Goal: Obtain resource: Obtain resource

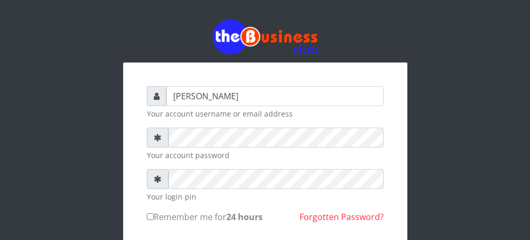
type input "Talentino"
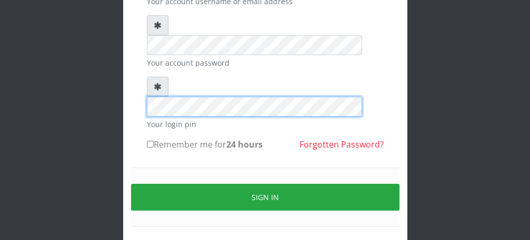
scroll to position [122, 0]
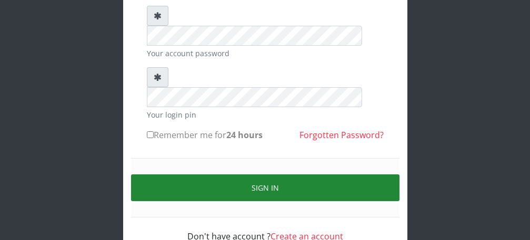
click at [273, 175] on button "Sign in" at bounding box center [265, 188] width 268 height 27
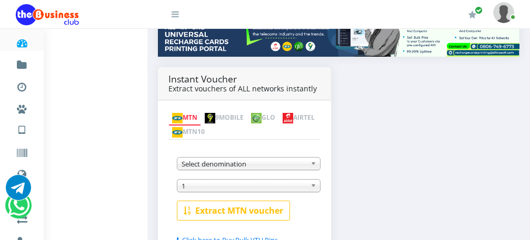
scroll to position [156, 0]
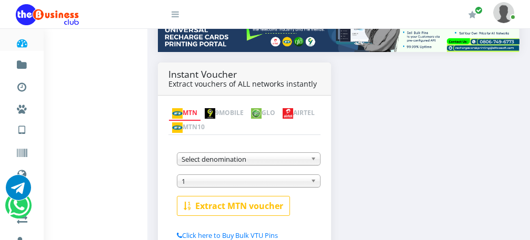
click at [180, 108] on img at bounding box center [177, 113] width 11 height 11
click at [281, 153] on span "Select denomination" at bounding box center [243, 159] width 125 height 13
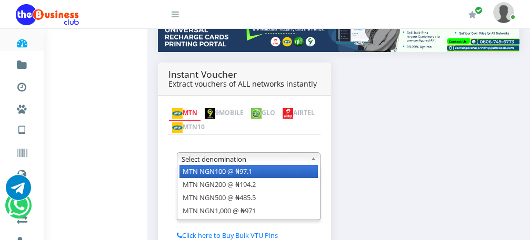
click at [280, 165] on li "MTN NGN100 @ ₦97.1" at bounding box center [248, 171] width 138 height 13
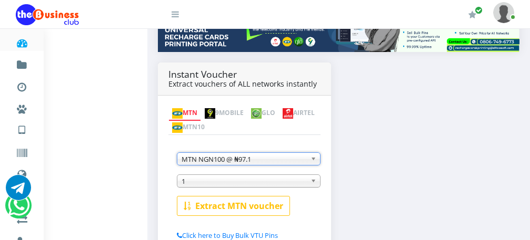
click at [251, 175] on span "1" at bounding box center [243, 181] width 125 height 13
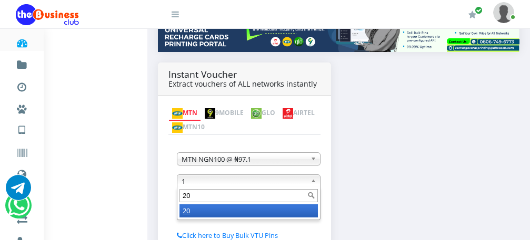
type input "20"
click at [227, 205] on li "20" at bounding box center [248, 211] width 138 height 13
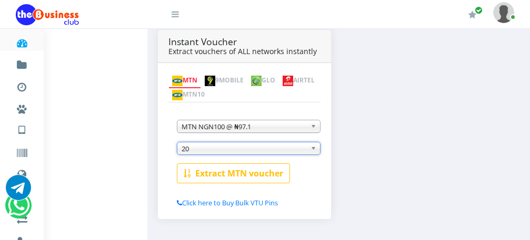
scroll to position [190, 0]
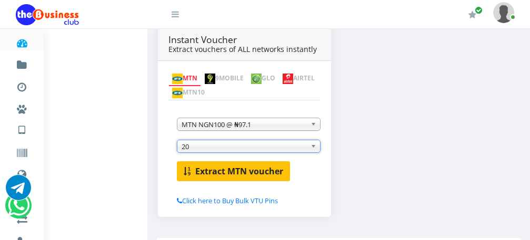
click at [214, 166] on b "Extract MTN voucher" at bounding box center [239, 172] width 88 height 12
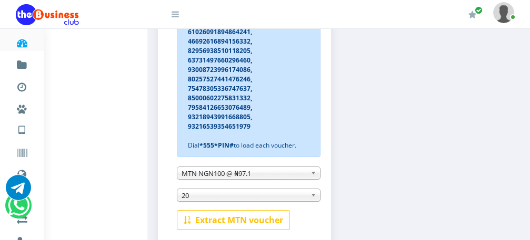
scroll to position [380, 0]
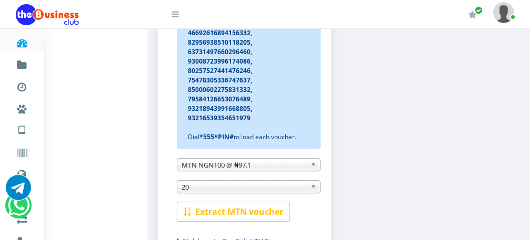
click at [315, 159] on b at bounding box center [314, 165] width 9 height 12
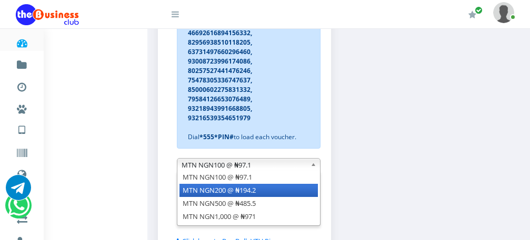
click at [271, 184] on li "MTN NGN200 @ ₦194.2" at bounding box center [248, 190] width 138 height 13
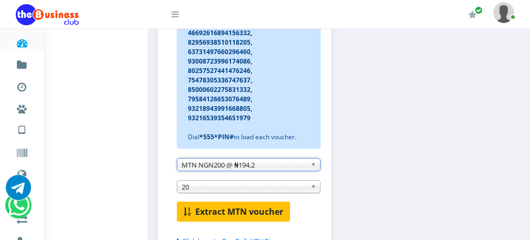
click at [251, 206] on b "Extract MTN voucher" at bounding box center [239, 212] width 88 height 12
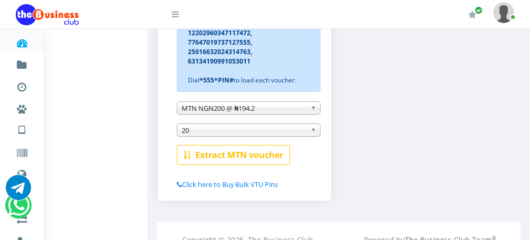
scroll to position [418, 0]
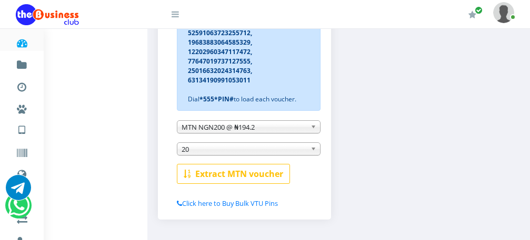
click at [311, 121] on b at bounding box center [314, 127] width 9 height 12
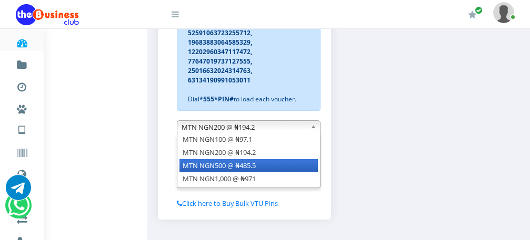
click at [285, 159] on li "MTN NGN500 @ ₦485.5" at bounding box center [248, 165] width 138 height 13
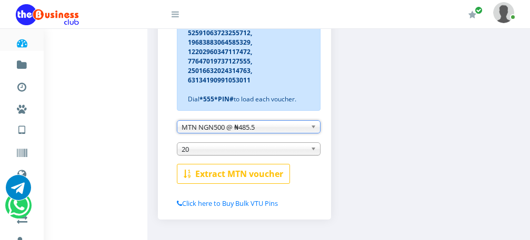
click at [311, 143] on b at bounding box center [314, 149] width 9 height 12
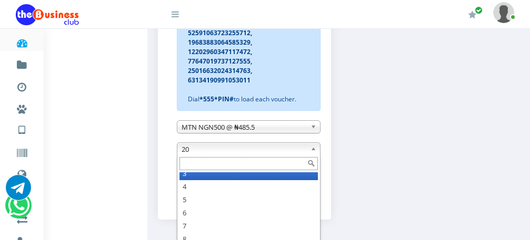
scroll to position [26, 0]
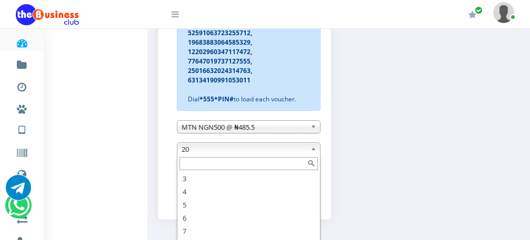
click at [260, 157] on input "text" at bounding box center [248, 163] width 138 height 13
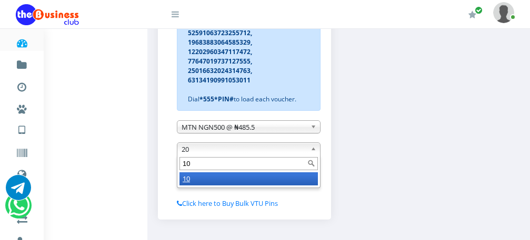
scroll to position [0, 0]
type input "10"
click at [257, 173] on li "10" at bounding box center [248, 179] width 138 height 13
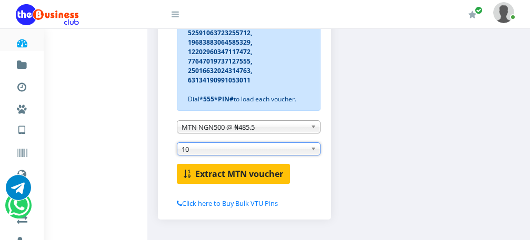
click at [200, 168] on b "Extract MTN voucher" at bounding box center [239, 174] width 88 height 12
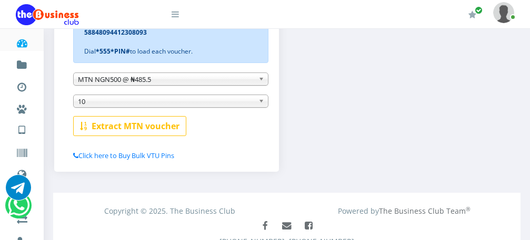
scroll to position [21, 0]
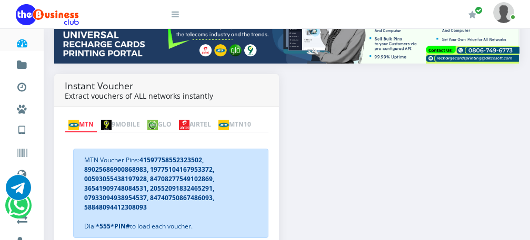
scroll to position [179, 0]
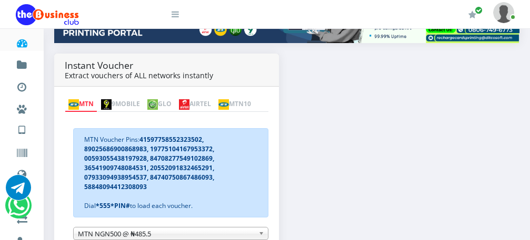
click at [189, 99] on img at bounding box center [184, 104] width 11 height 11
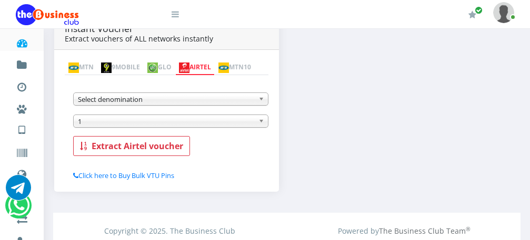
scroll to position [217, 0]
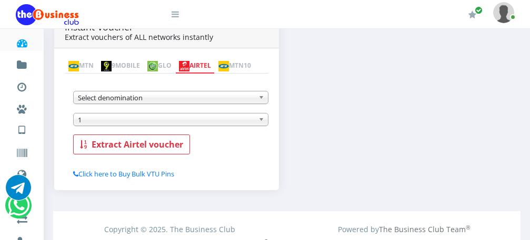
click at [260, 100] on b at bounding box center [262, 98] width 9 height 12
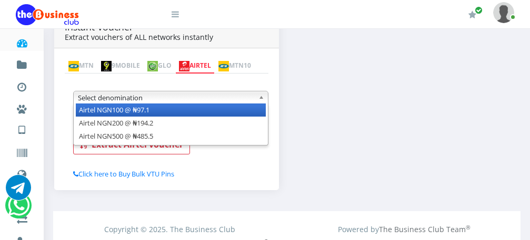
click at [253, 115] on li "Airtel NGN100 @ ₦97.1" at bounding box center [171, 110] width 190 height 13
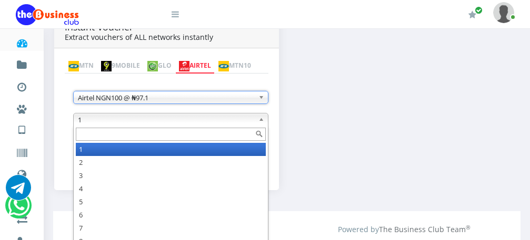
click at [233, 123] on span "1" at bounding box center [166, 120] width 176 height 13
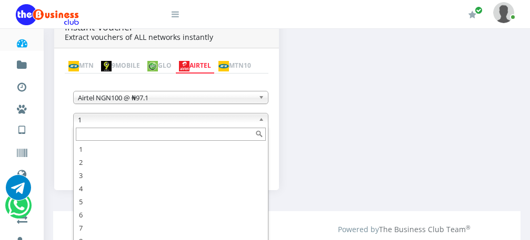
click at [228, 139] on input "text" at bounding box center [171, 134] width 190 height 13
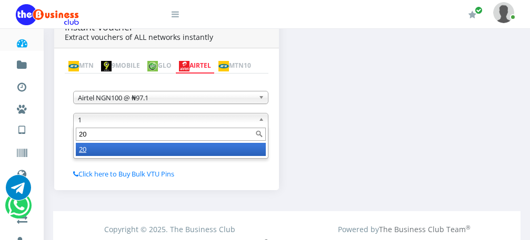
type input "20"
click at [230, 150] on li "20" at bounding box center [171, 149] width 190 height 13
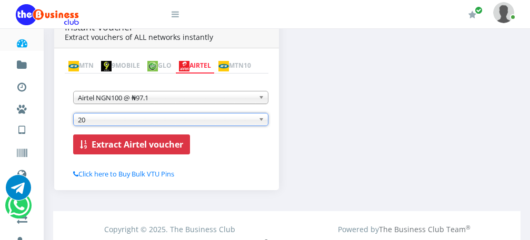
click at [165, 147] on b "Extract Airtel voucher" at bounding box center [138, 145] width 92 height 12
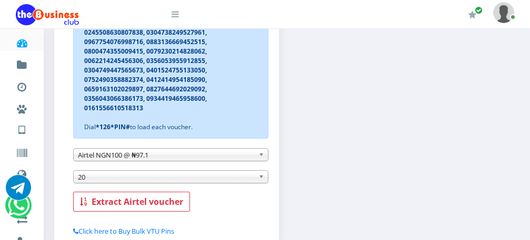
scroll to position [340, 0]
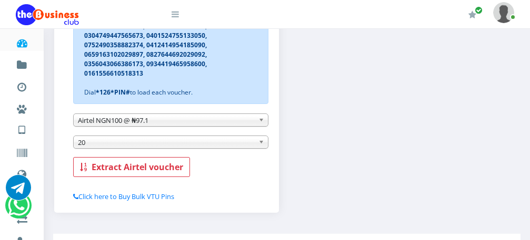
click at [172, 145] on span "20" at bounding box center [166, 142] width 176 height 13
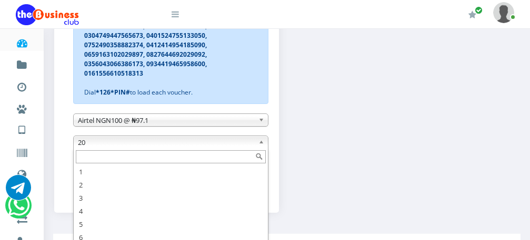
scroll to position [32, 0]
click at [168, 160] on input "text" at bounding box center [171, 156] width 190 height 13
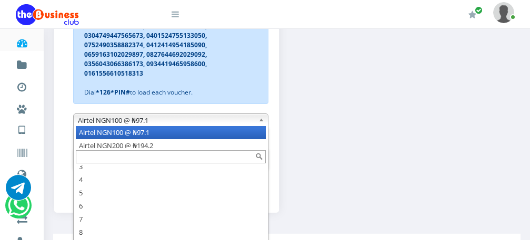
click at [260, 119] on b at bounding box center [262, 120] width 9 height 12
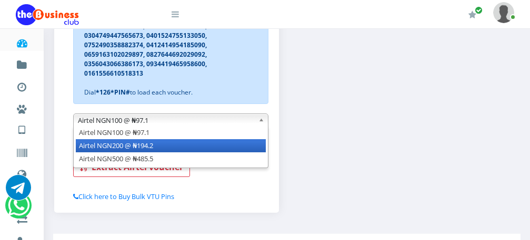
click at [243, 148] on li "Airtel NGN200 @ ₦194.2" at bounding box center [171, 145] width 190 height 13
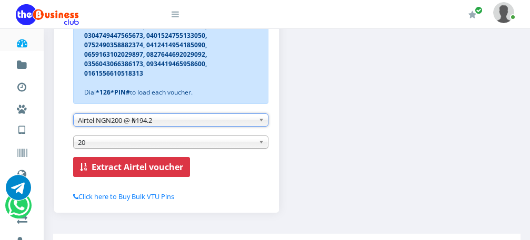
click at [158, 170] on b "Extract Airtel voucher" at bounding box center [138, 168] width 92 height 12
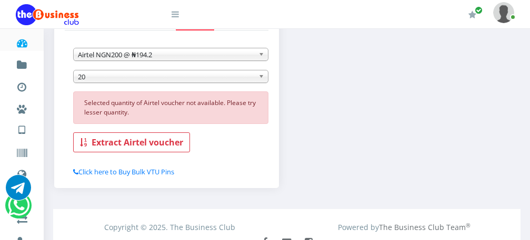
scroll to position [258, 0]
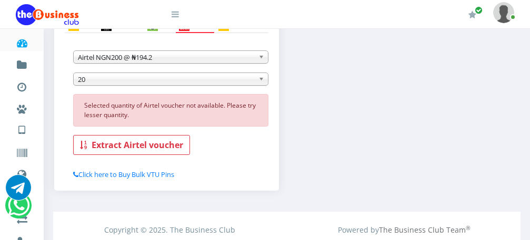
click at [260, 79] on b at bounding box center [262, 79] width 9 height 12
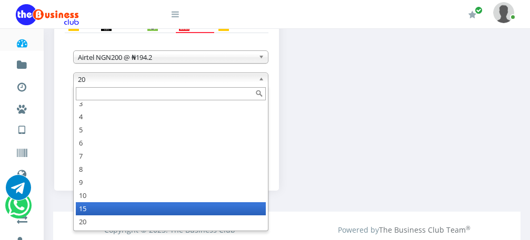
click at [220, 209] on li "15" at bounding box center [171, 209] width 190 height 13
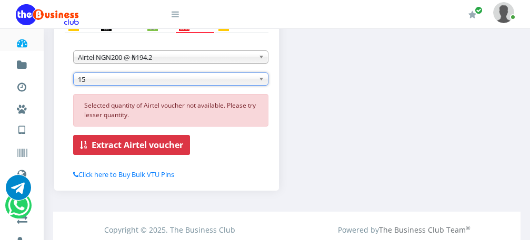
click at [140, 146] on b "Extract Airtel voucher" at bounding box center [138, 145] width 92 height 12
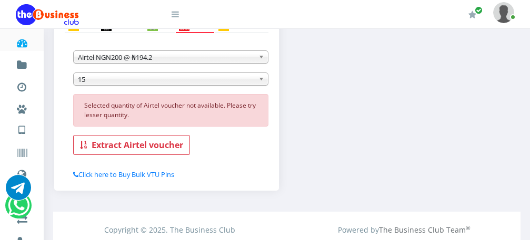
click at [263, 80] on b at bounding box center [262, 79] width 9 height 12
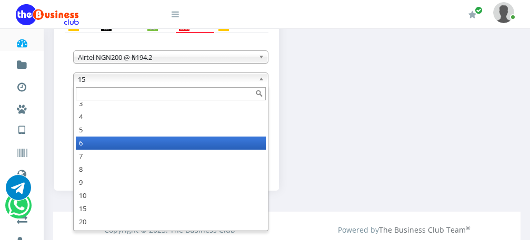
scroll to position [26, 0]
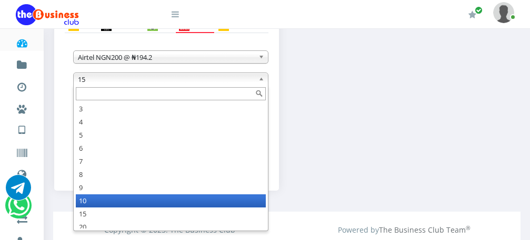
click at [199, 201] on li "10" at bounding box center [171, 201] width 190 height 13
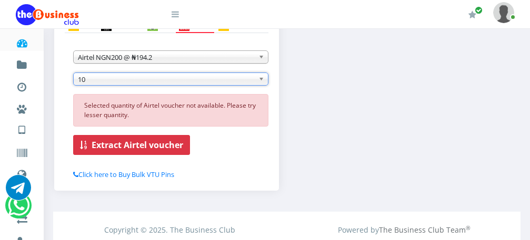
click at [169, 145] on b "Extract Airtel voucher" at bounding box center [138, 145] width 92 height 12
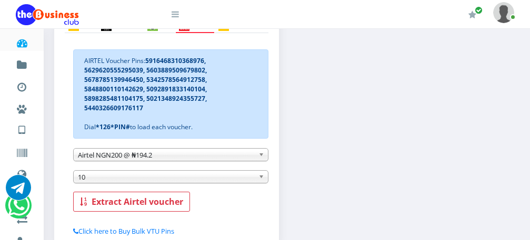
click at [261, 156] on b at bounding box center [262, 155] width 9 height 12
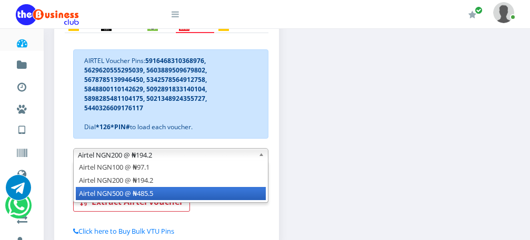
click at [239, 197] on li "Airtel NGN500 @ ₦485.5" at bounding box center [171, 193] width 190 height 13
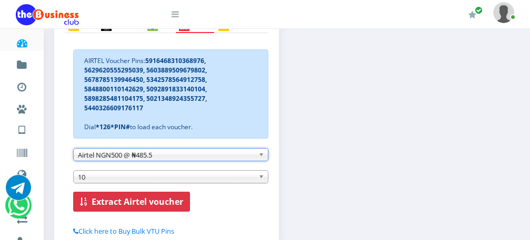
click at [157, 206] on b "Extract Airtel voucher" at bounding box center [138, 202] width 92 height 12
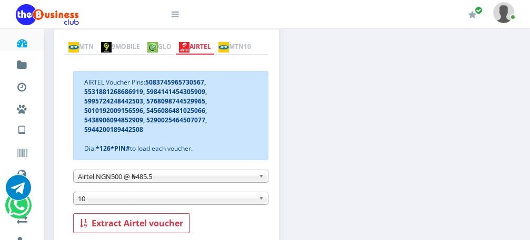
scroll to position [213, 0]
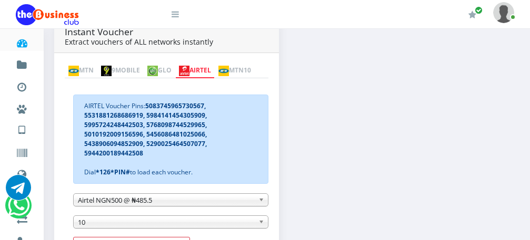
click at [158, 66] on img at bounding box center [152, 71] width 11 height 11
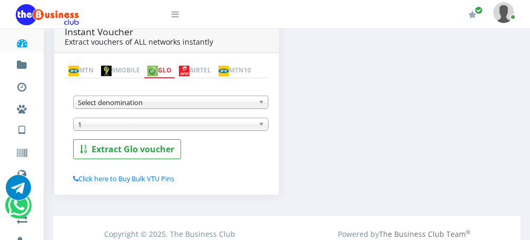
click at [253, 106] on span "Select denomination" at bounding box center [166, 102] width 176 height 13
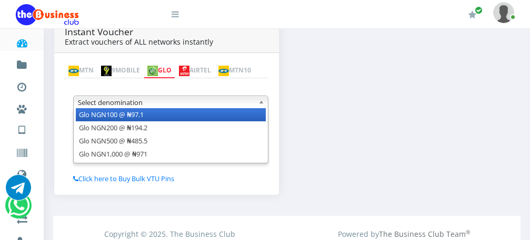
click at [239, 119] on li "Glo NGN100 @ ₦97.1" at bounding box center [171, 114] width 190 height 13
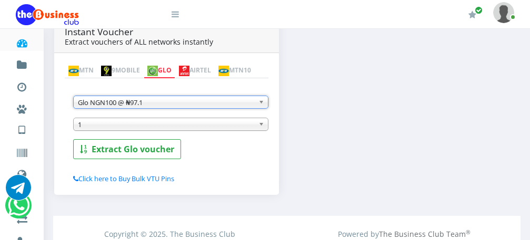
click at [234, 128] on span "1" at bounding box center [166, 124] width 176 height 13
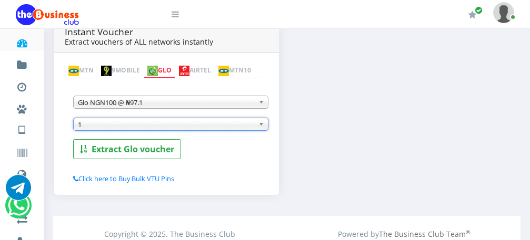
click at [234, 128] on span "1" at bounding box center [166, 124] width 176 height 13
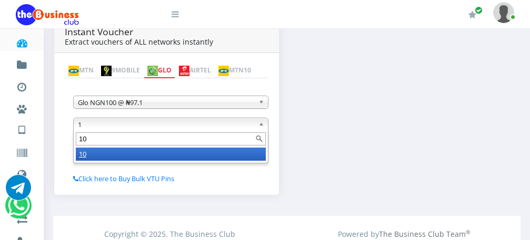
type input "10"
click at [197, 154] on li "10" at bounding box center [171, 154] width 190 height 13
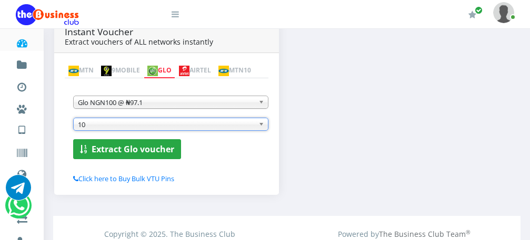
click at [126, 149] on b "Extract Glo voucher" at bounding box center [133, 150] width 83 height 12
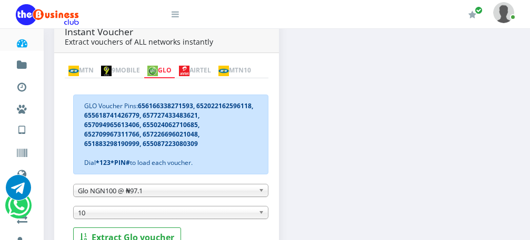
click at [260, 192] on b at bounding box center [262, 191] width 9 height 12
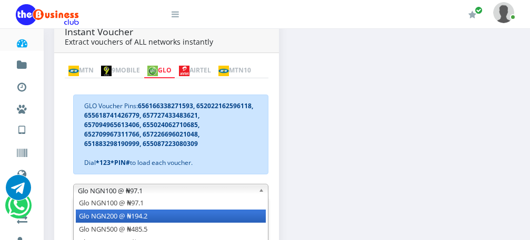
click at [249, 217] on li "Glo NGN200 @ ₦194.2" at bounding box center [171, 216] width 190 height 13
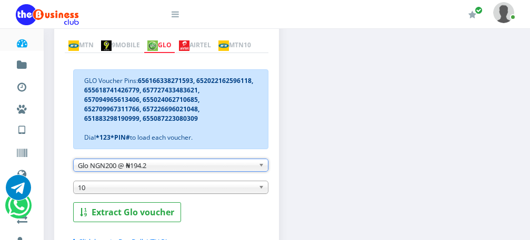
scroll to position [318, 0]
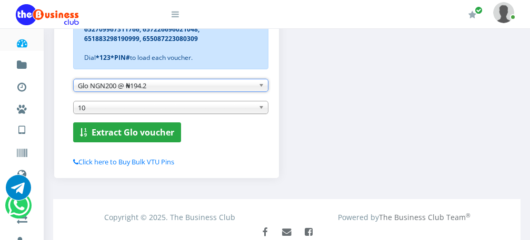
click at [140, 132] on b "Extract Glo voucher" at bounding box center [133, 133] width 83 height 12
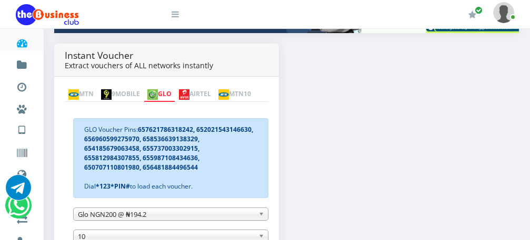
scroll to position [179, 0]
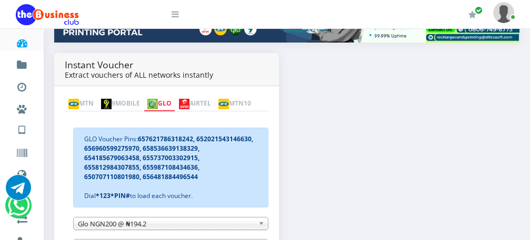
click at [189, 99] on img at bounding box center [184, 104] width 11 height 11
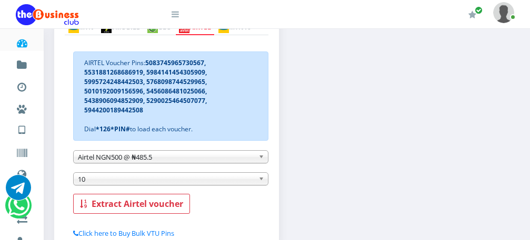
scroll to position [285, 0]
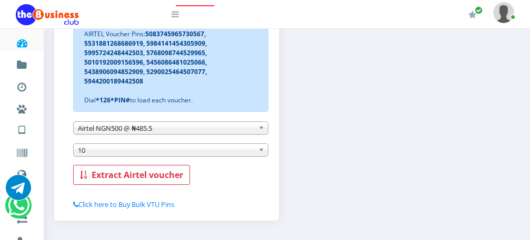
click at [260, 133] on b at bounding box center [262, 128] width 9 height 12
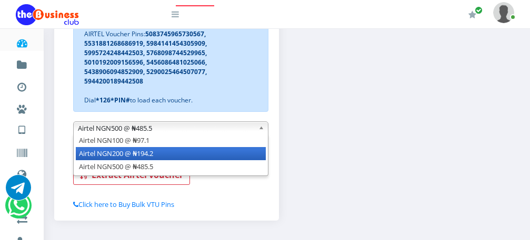
click at [250, 156] on li "Airtel NGN200 @ ₦194.2" at bounding box center [171, 153] width 190 height 13
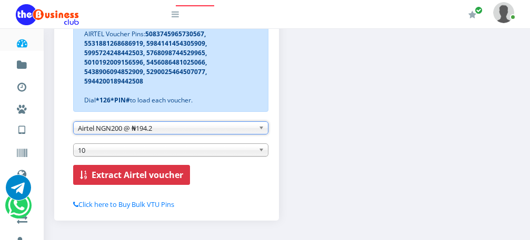
click at [146, 175] on b "Extract Airtel voucher" at bounding box center [138, 175] width 92 height 12
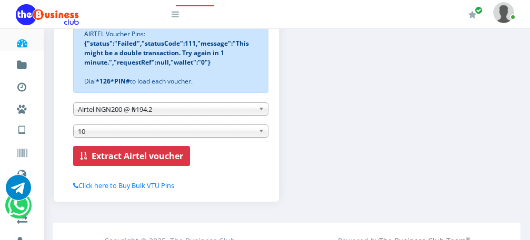
click at [118, 155] on b "Extract Airtel voucher" at bounding box center [138, 156] width 92 height 12
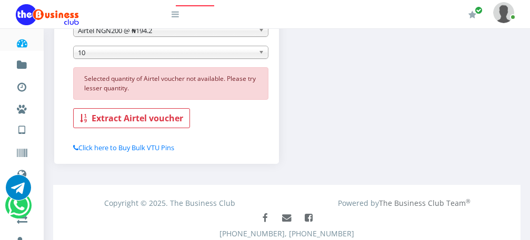
click at [128, 54] on span "10" at bounding box center [166, 52] width 176 height 13
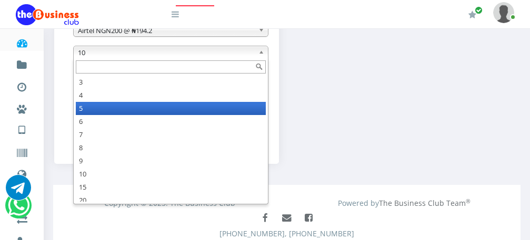
click at [87, 113] on li "5" at bounding box center [171, 108] width 190 height 13
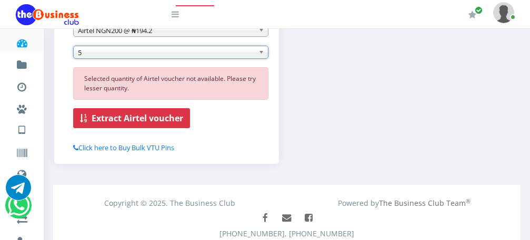
click at [92, 115] on b "Extract Airtel voucher" at bounding box center [138, 119] width 92 height 12
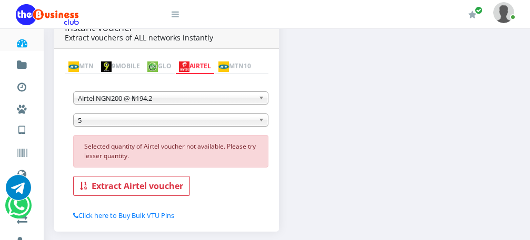
scroll to position [231, 0]
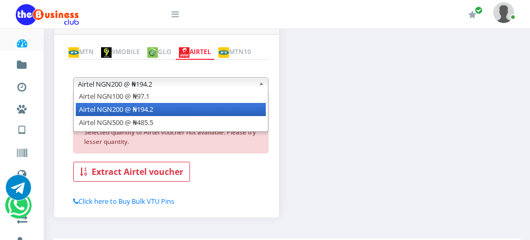
click at [261, 84] on b at bounding box center [262, 84] width 9 height 12
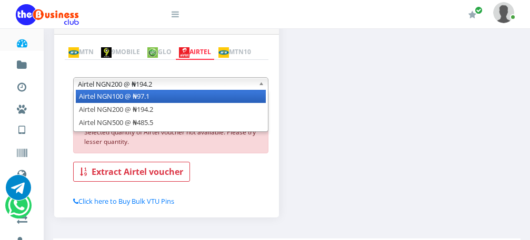
click at [248, 103] on li "Airtel NGN100 @ ₦97.1" at bounding box center [171, 96] width 190 height 13
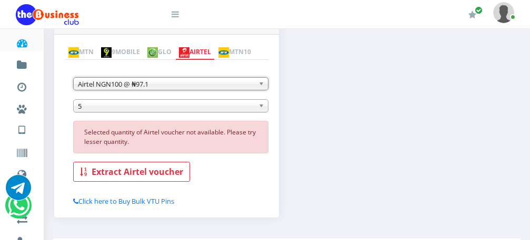
click at [259, 109] on b at bounding box center [262, 106] width 9 height 12
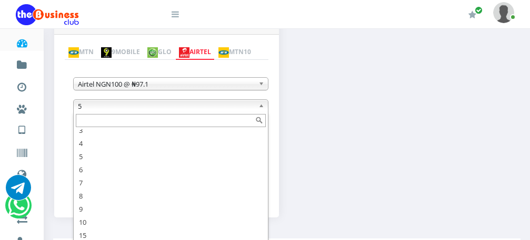
scroll to position [26, 0]
click at [178, 124] on input "text" at bounding box center [171, 120] width 190 height 13
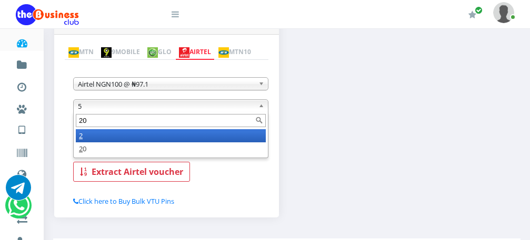
scroll to position [0, 0]
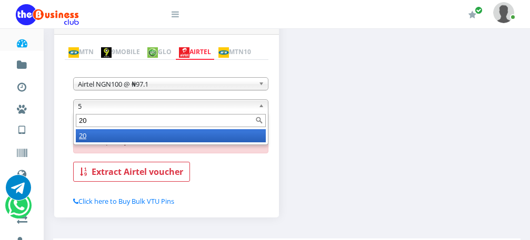
type input "20"
click at [168, 140] on li "20" at bounding box center [171, 135] width 190 height 13
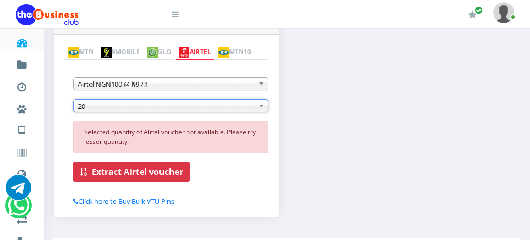
click at [146, 175] on b "Extract Airtel voucher" at bounding box center [138, 172] width 92 height 12
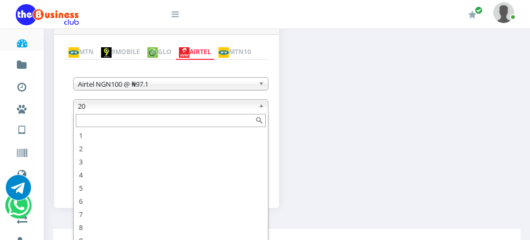
click at [263, 107] on b at bounding box center [262, 106] width 9 height 12
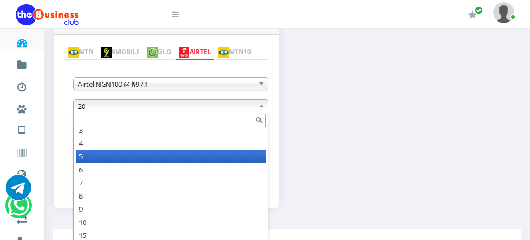
scroll to position [26, 0]
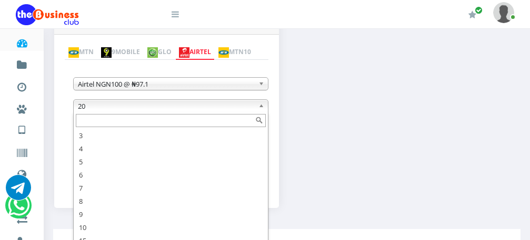
click at [236, 122] on input "text" at bounding box center [171, 120] width 190 height 13
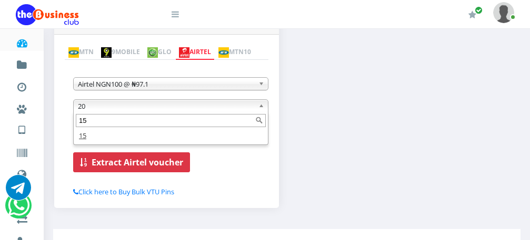
type input "15"
click at [154, 163] on b "Extract Airtel voucher" at bounding box center [138, 163] width 92 height 12
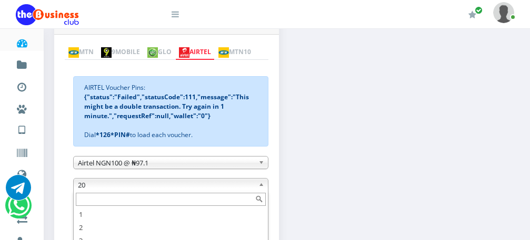
click at [138, 186] on span "20" at bounding box center [166, 185] width 176 height 13
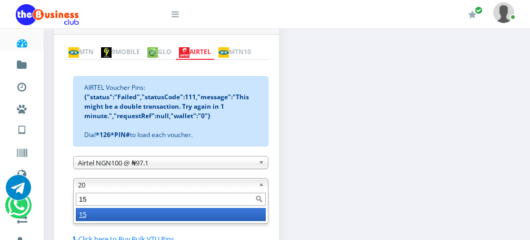
scroll to position [289, 0]
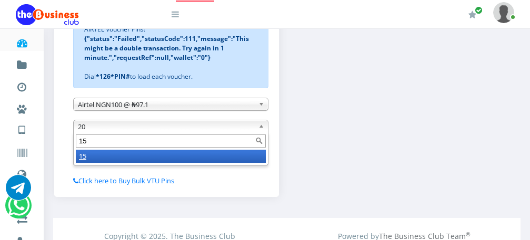
type input "15"
click at [127, 155] on li "15" at bounding box center [171, 156] width 190 height 13
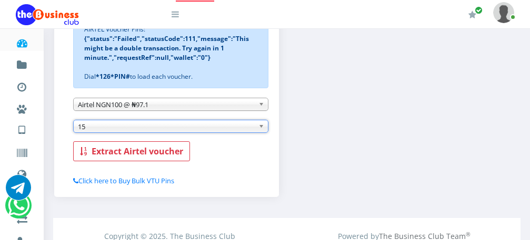
click at [127, 155] on b "Extract Airtel voucher" at bounding box center [138, 152] width 92 height 12
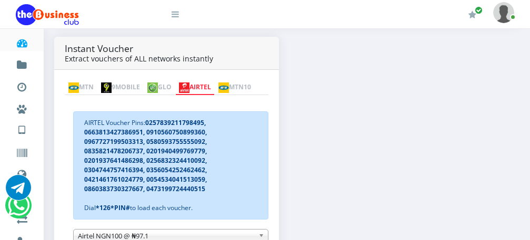
scroll to position [167, 0]
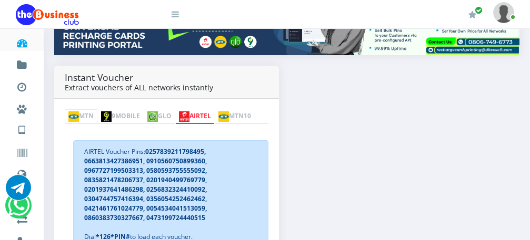
click at [96, 109] on link "MTN" at bounding box center [81, 116] width 33 height 15
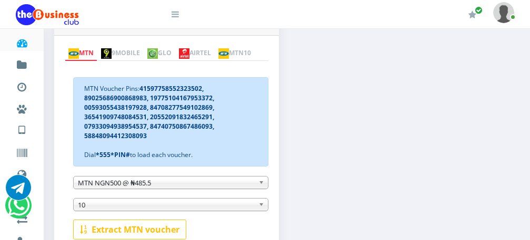
scroll to position [241, 0]
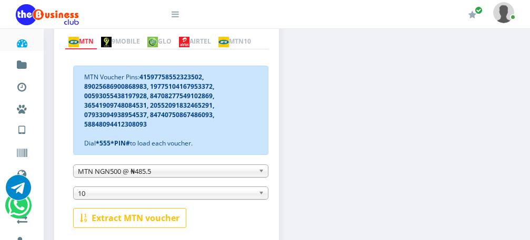
click at [261, 174] on b at bounding box center [262, 171] width 9 height 12
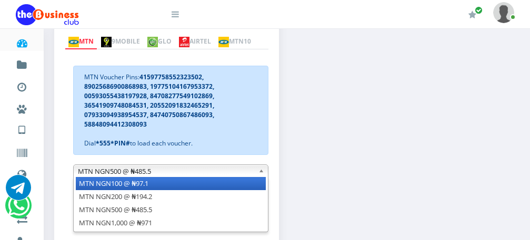
click at [234, 190] on li "MTN NGN100 @ ₦97.1" at bounding box center [171, 183] width 190 height 13
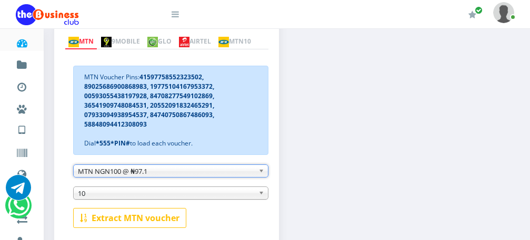
click at [216, 194] on span "10" at bounding box center [166, 193] width 176 height 13
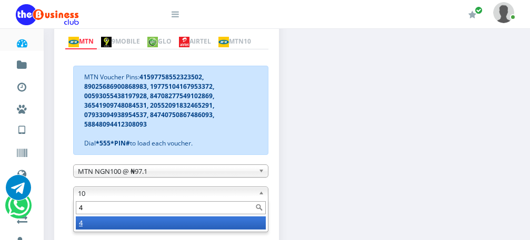
scroll to position [0, 0]
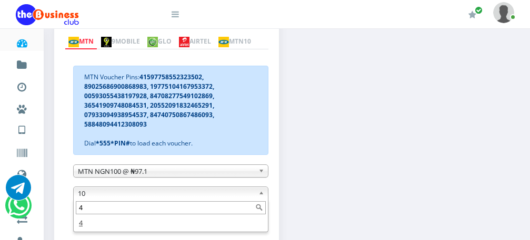
click at [232, 211] on input "4" at bounding box center [171, 207] width 190 height 13
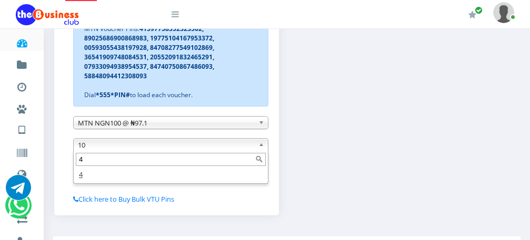
scroll to position [326, 0]
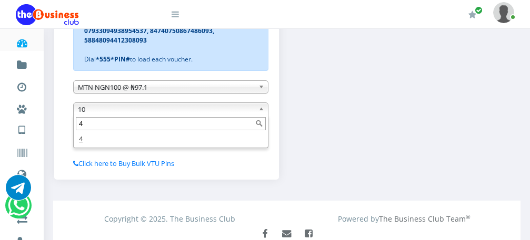
click at [218, 127] on input "4" at bounding box center [171, 123] width 190 height 13
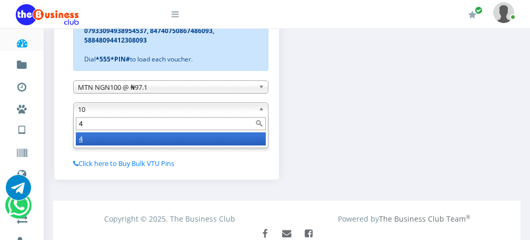
type input "4"
click at [217, 141] on li "4" at bounding box center [171, 139] width 190 height 13
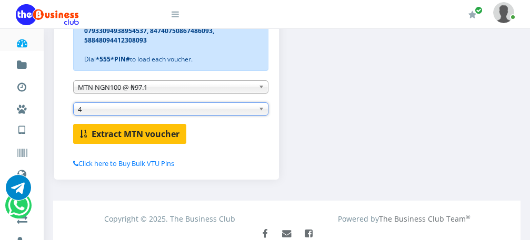
click at [146, 137] on b "Extract MTN voucher" at bounding box center [136, 134] width 88 height 12
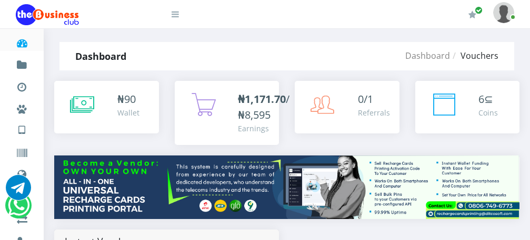
scroll to position [0, 0]
